Goal: Information Seeking & Learning: Find specific page/section

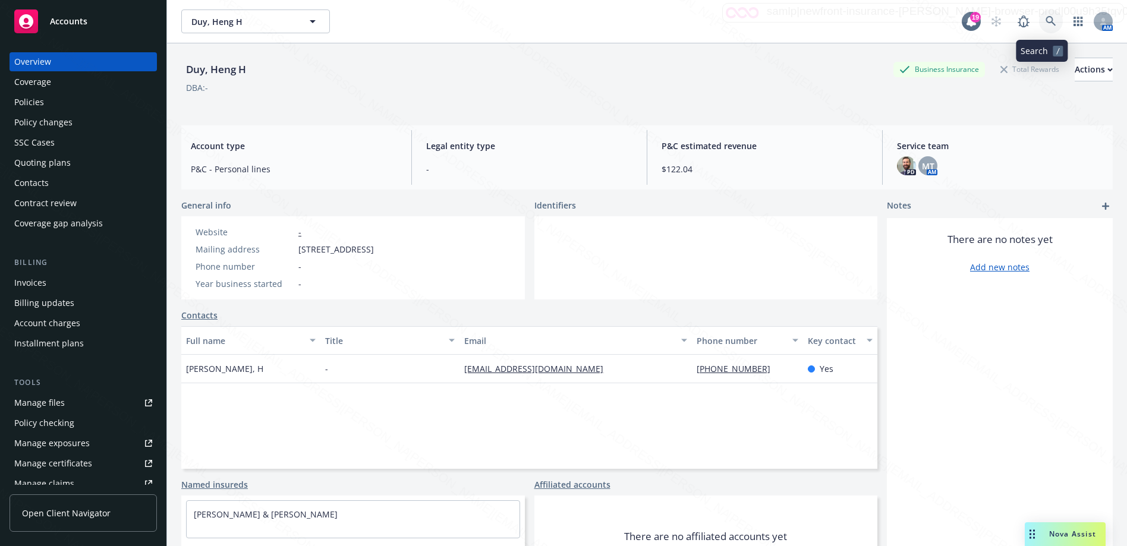
click at [1045, 17] on icon at bounding box center [1050, 21] width 11 height 11
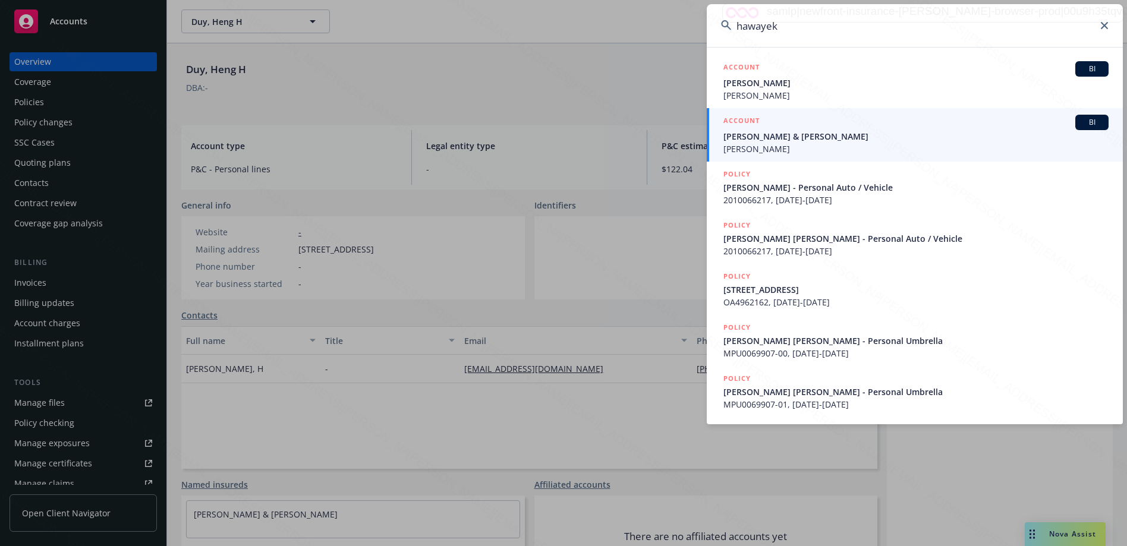
type input "hawayek"
